Goal: Use online tool/utility: Utilize a website feature to perform a specific function

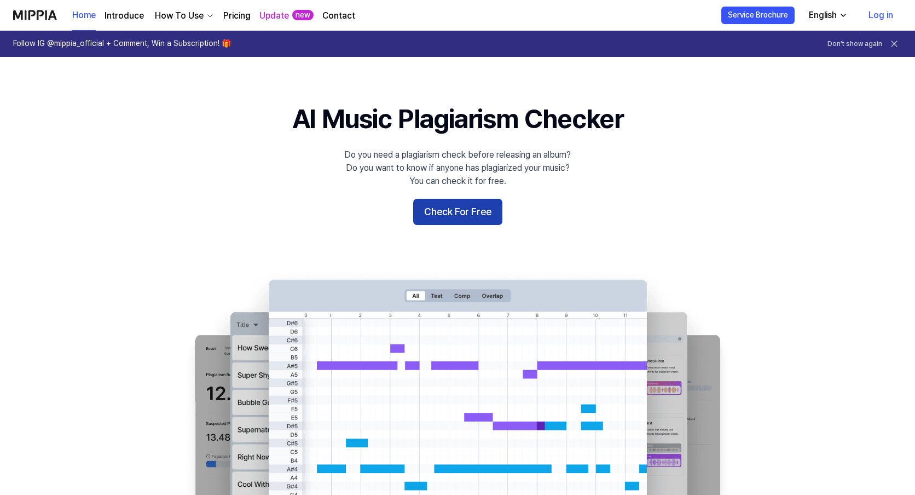
click at [464, 207] on button "Check For Free" at bounding box center [457, 212] width 89 height 26
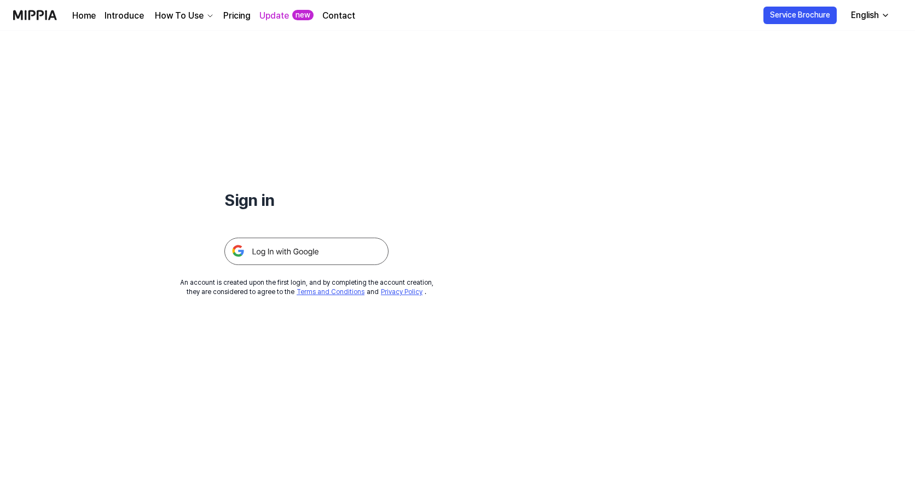
click at [308, 249] on img at bounding box center [306, 250] width 164 height 27
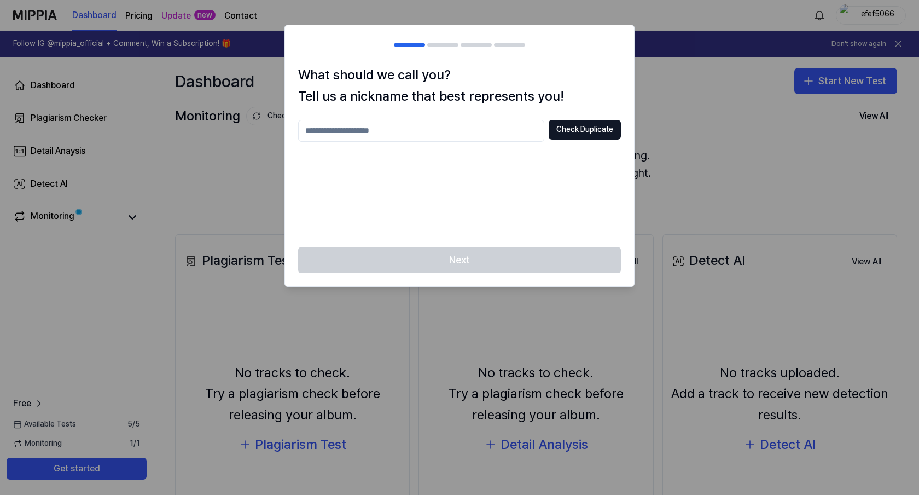
click at [461, 127] on input "text" at bounding box center [421, 131] width 246 height 22
type input "*"
type input "*******"
click at [589, 130] on button "Check Duplicate" at bounding box center [585, 130] width 72 height 20
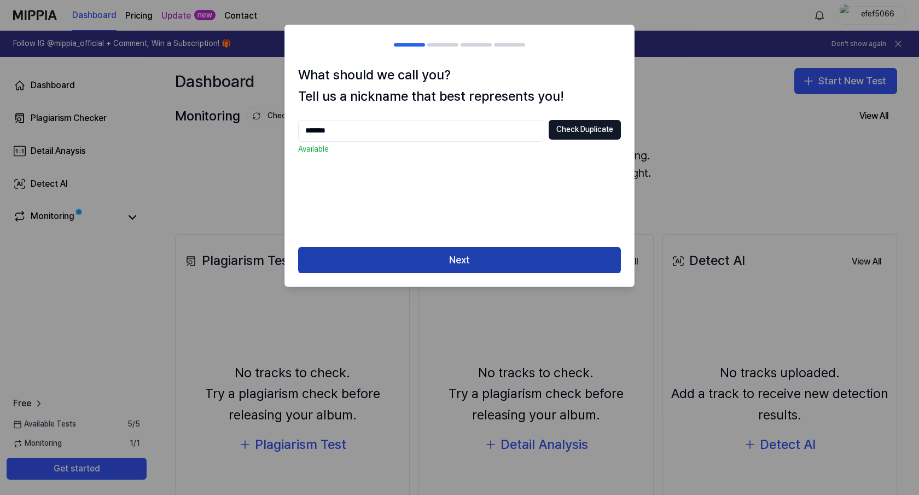
click at [488, 254] on button "Next" at bounding box center [459, 260] width 323 height 26
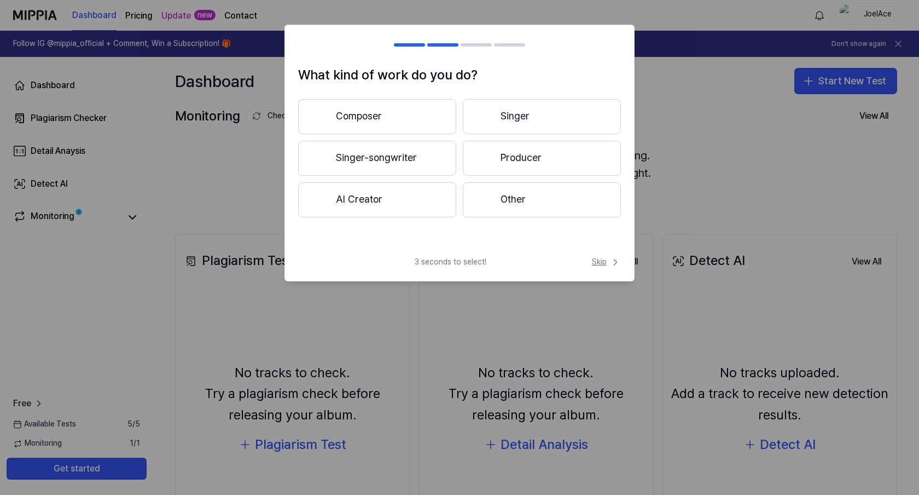
click at [607, 259] on span "Skip" at bounding box center [606, 262] width 29 height 11
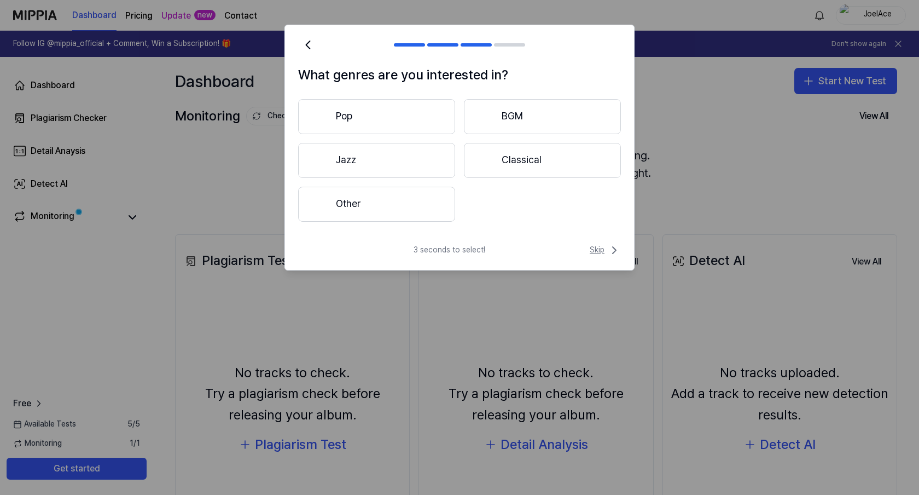
click at [600, 245] on span "Skip" at bounding box center [605, 249] width 31 height 13
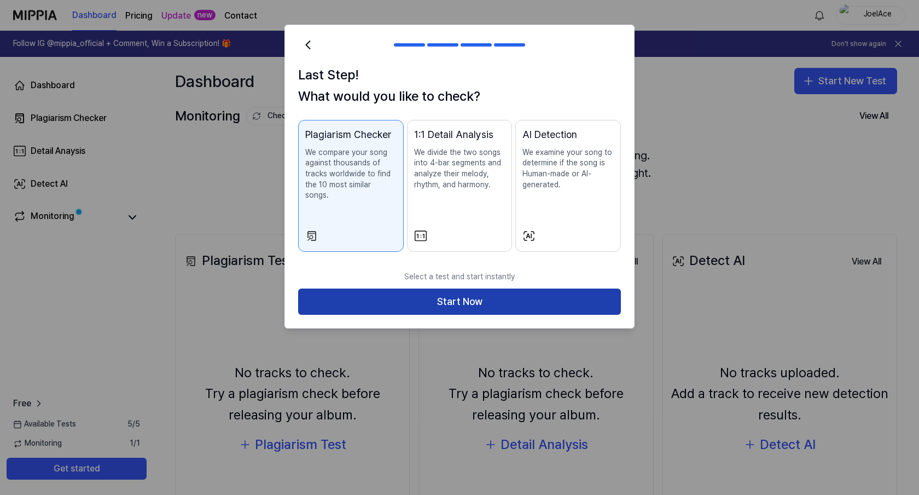
click at [420, 288] on button "Start Now" at bounding box center [459, 301] width 323 height 26
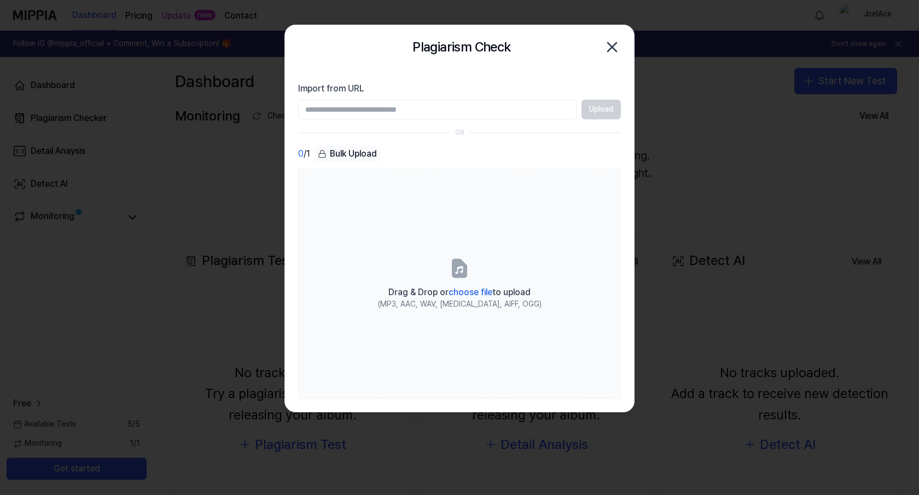
click at [610, 49] on icon "button" at bounding box center [612, 47] width 9 height 9
